Goal: Understand process/instructions

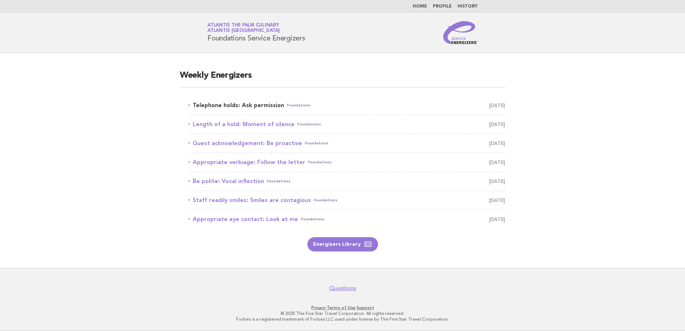
click at [265, 106] on link "Telephone holds: Ask permission Foundations August 20" at bounding box center [346, 105] width 317 height 10
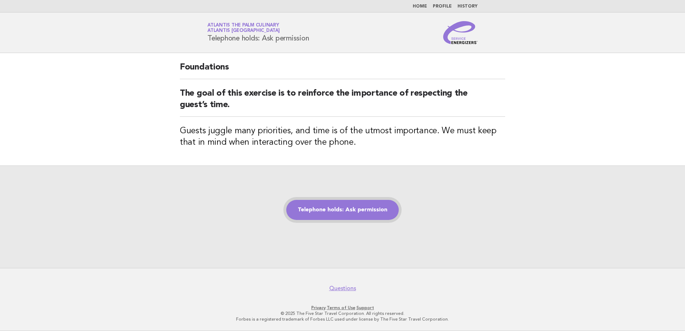
click at [357, 205] on link "Telephone holds: Ask permission" at bounding box center [342, 210] width 112 height 20
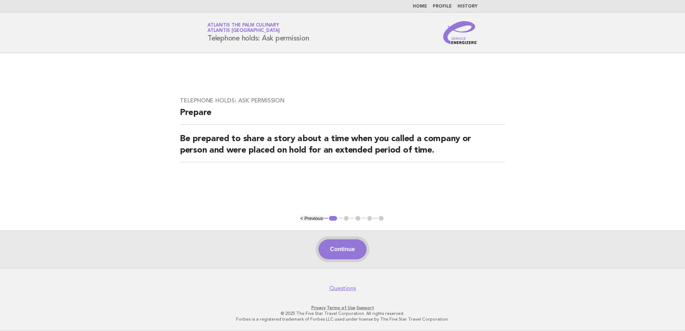
click at [353, 252] on button "Continue" at bounding box center [342, 249] width 48 height 20
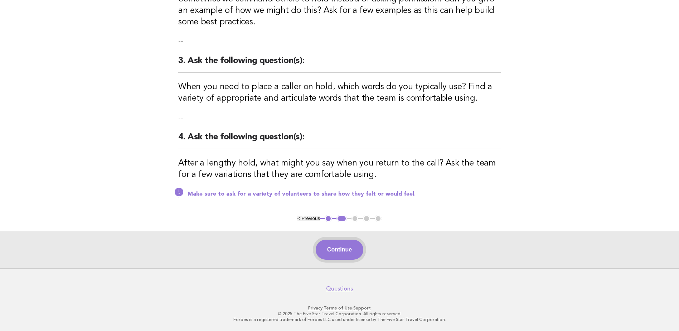
click at [332, 249] on button "Continue" at bounding box center [340, 250] width 48 height 20
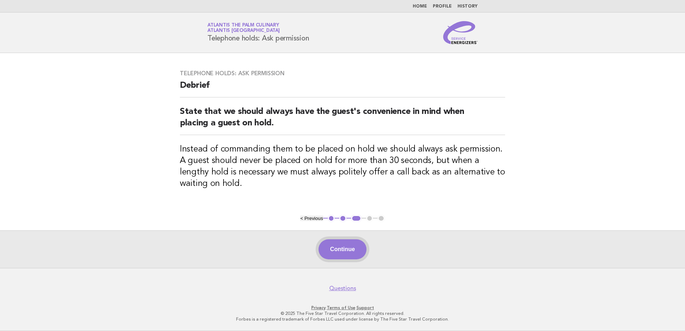
click at [347, 247] on button "Continue" at bounding box center [342, 249] width 48 height 20
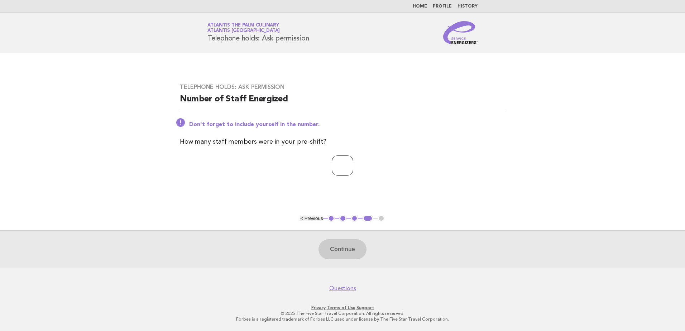
click at [335, 160] on input "number" at bounding box center [342, 165] width 21 height 20
type input "**"
click at [349, 244] on button "Continue" at bounding box center [342, 249] width 48 height 20
